Goal: Complete application form

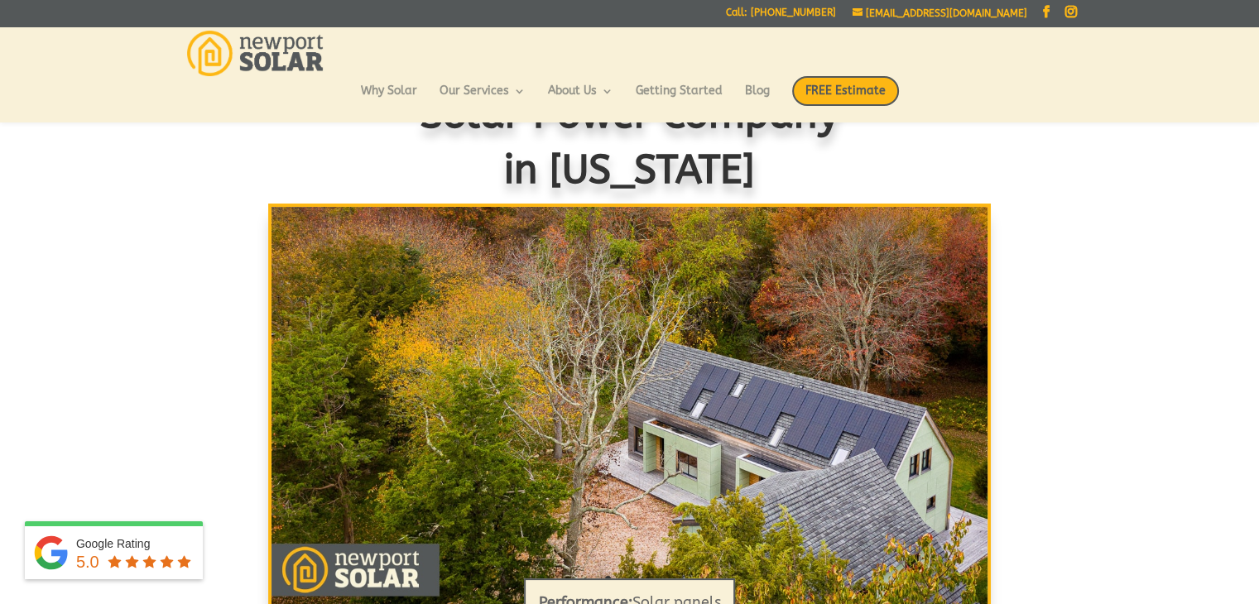
scroll to position [59, 0]
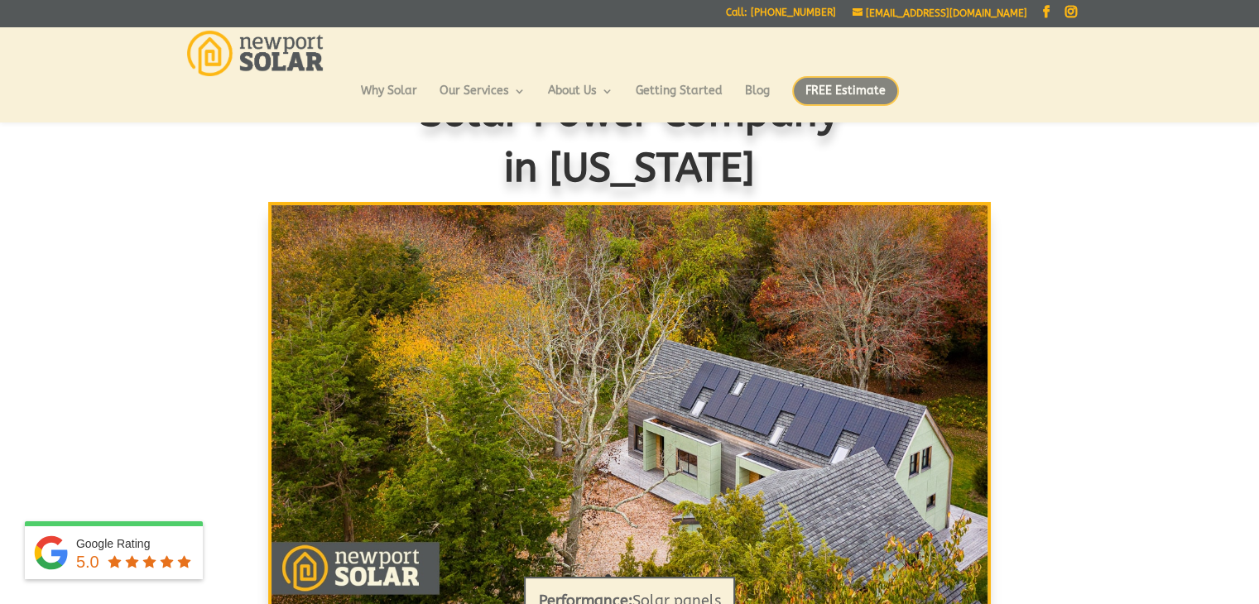
click at [847, 84] on span "FREE Estimate" at bounding box center [845, 91] width 107 height 30
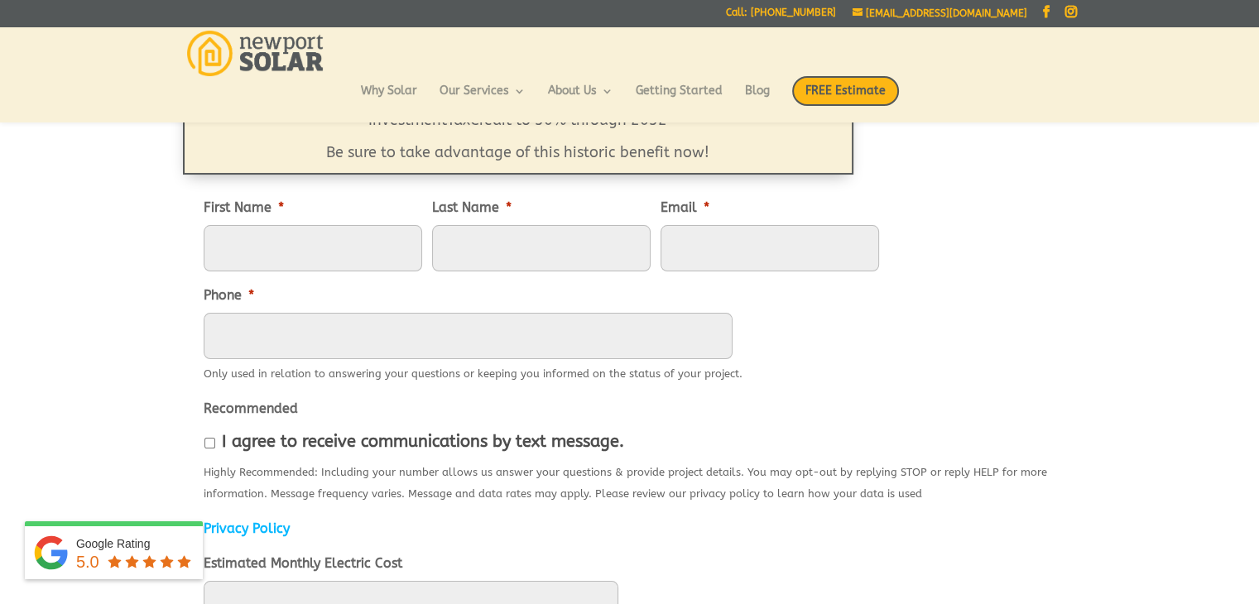
scroll to position [202, 0]
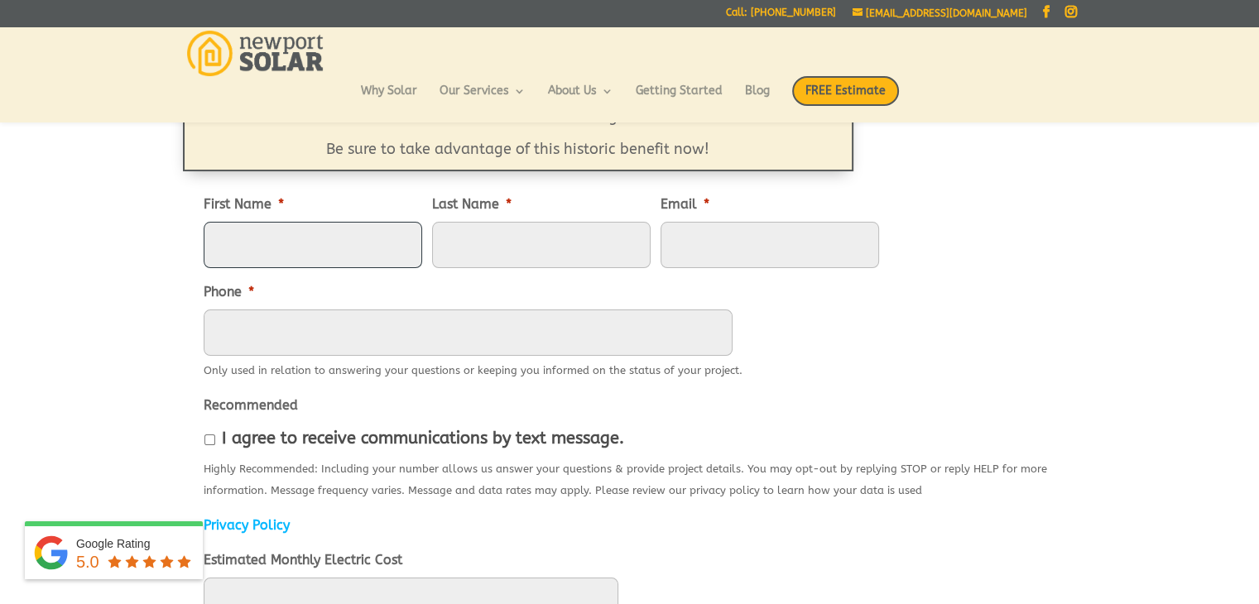
click at [377, 253] on input "First Name *" at bounding box center [313, 245] width 219 height 46
type input "Sarah"
type input "Gray"
type input "sgraymail11@gmail.com"
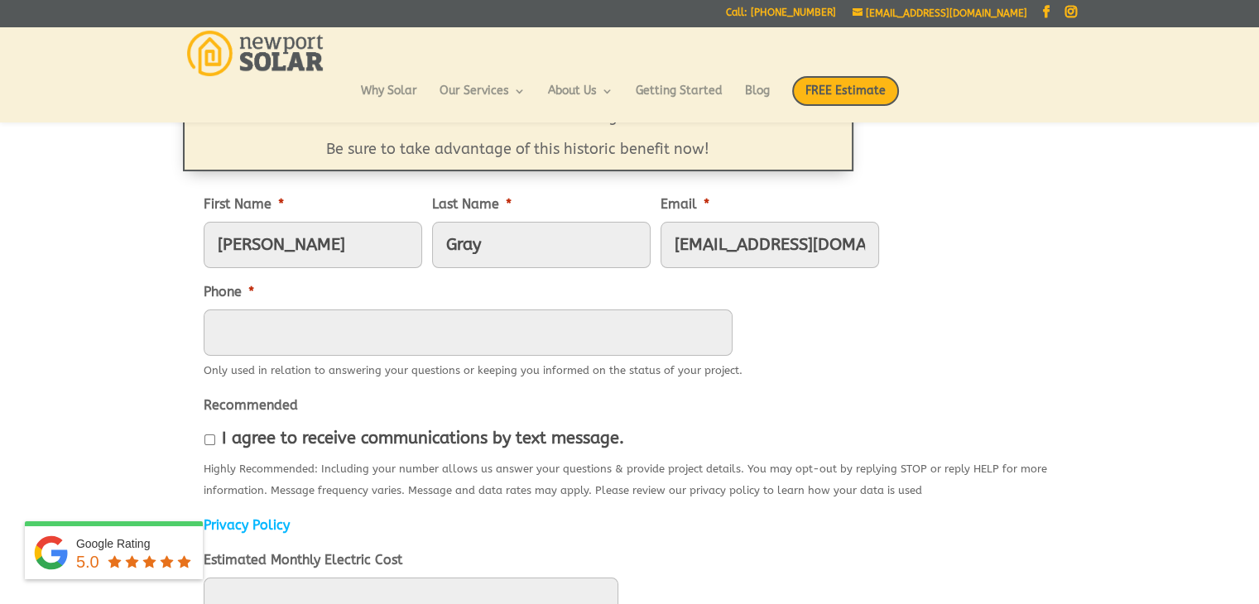
type input "2107535375"
type input "94 Heritage Drive"
type input "Kingston"
type input "02881"
type input "(210) 753-5375"
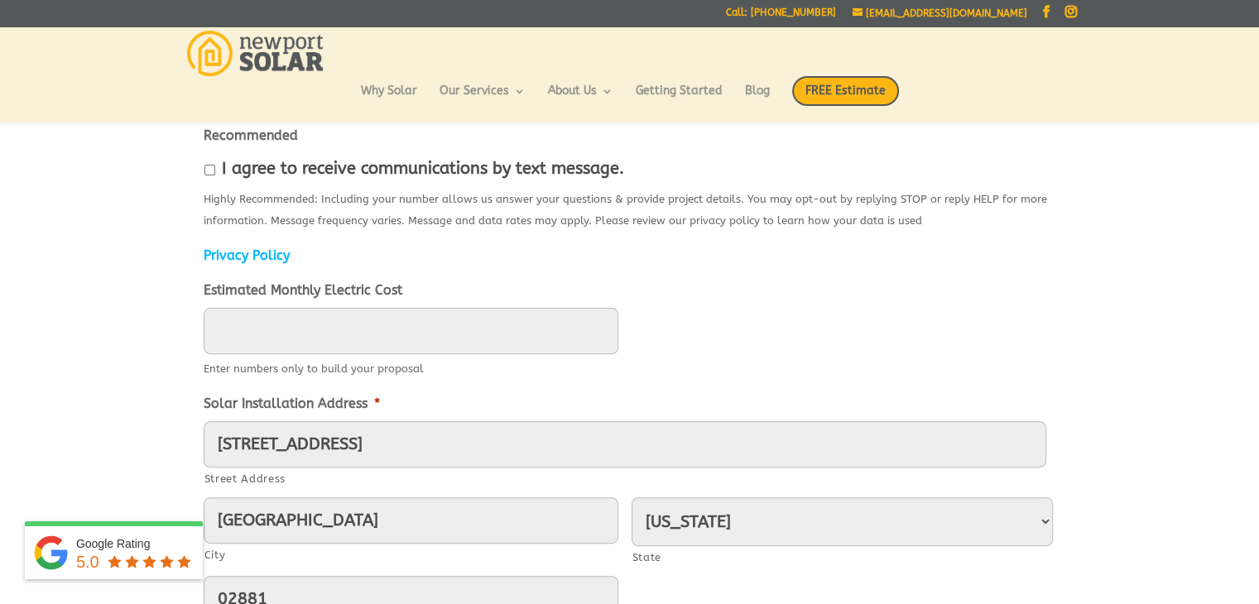
scroll to position [470, 0]
type input "____"
click at [580, 348] on input "____" at bounding box center [411, 333] width 415 height 46
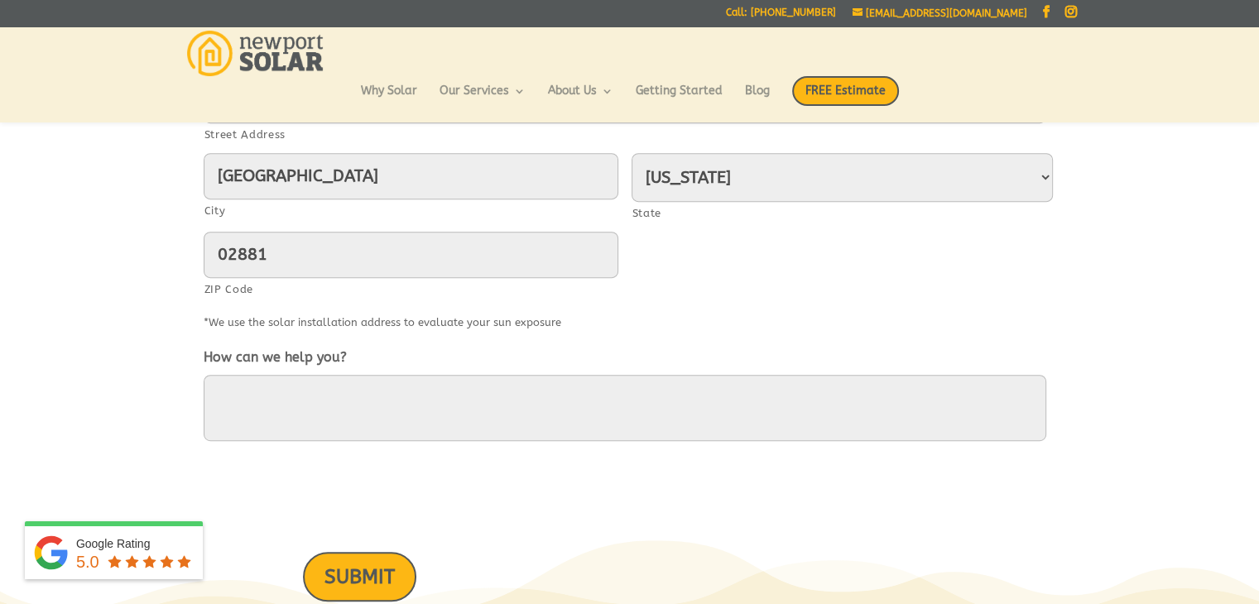
scroll to position [835, 0]
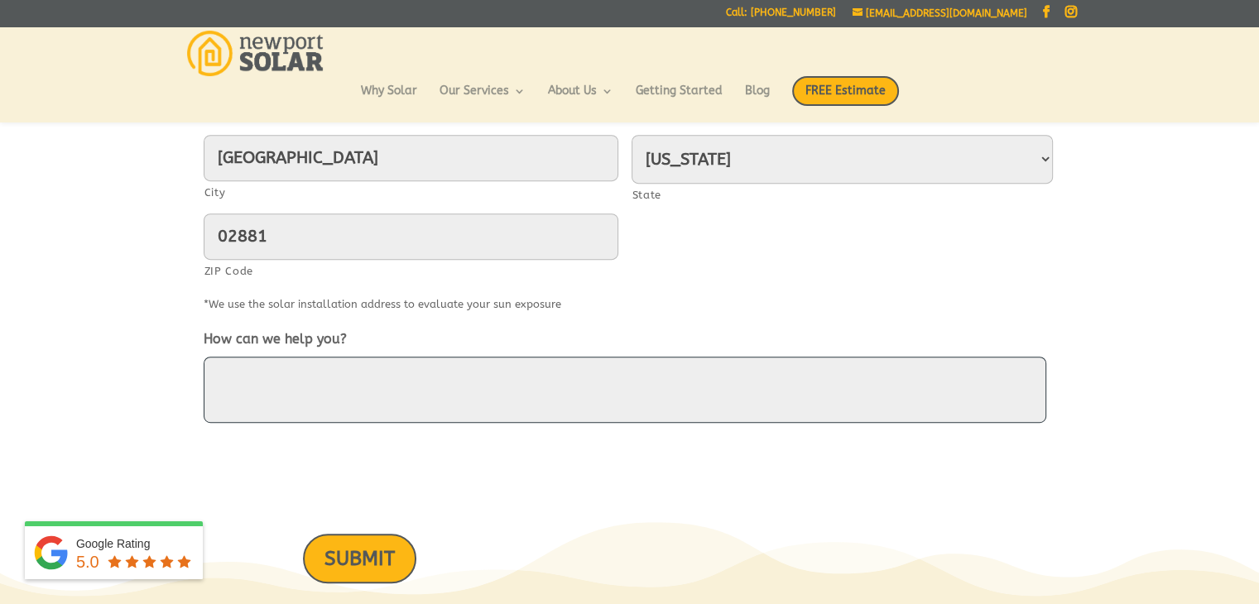
click at [570, 374] on textarea "How can we help you?" at bounding box center [625, 390] width 843 height 66
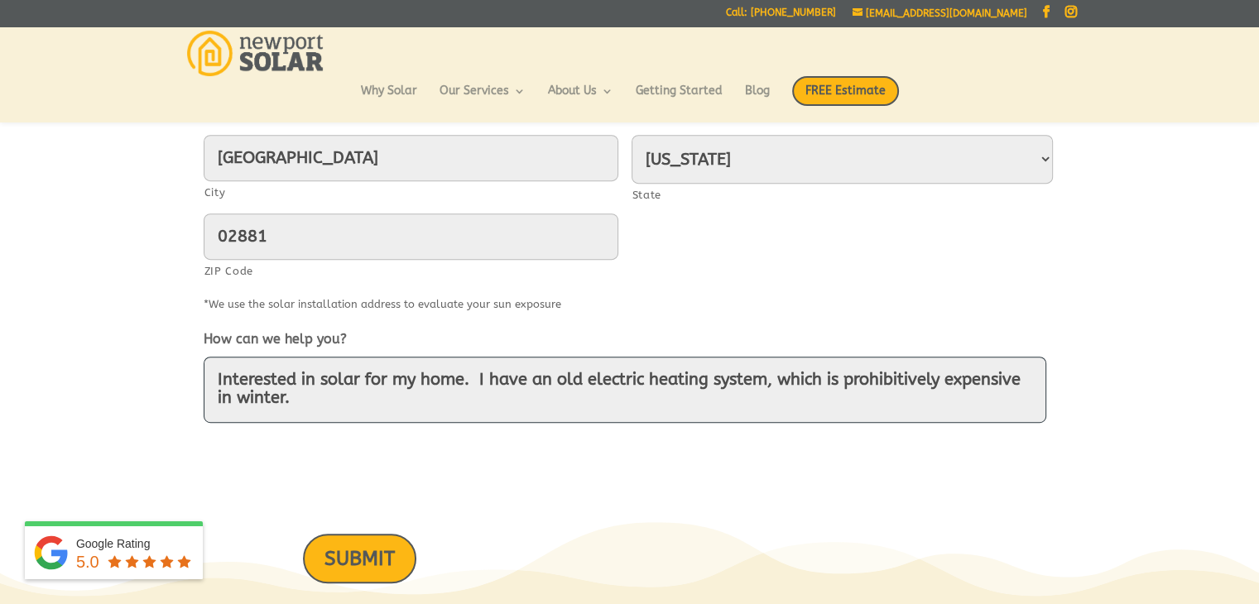
type textarea "Interested in solar for my home. I have an old electric heating system, which i…"
click at [373, 548] on input "SUBMIT" at bounding box center [359, 558] width 113 height 49
